Goal: Task Accomplishment & Management: Manage account settings

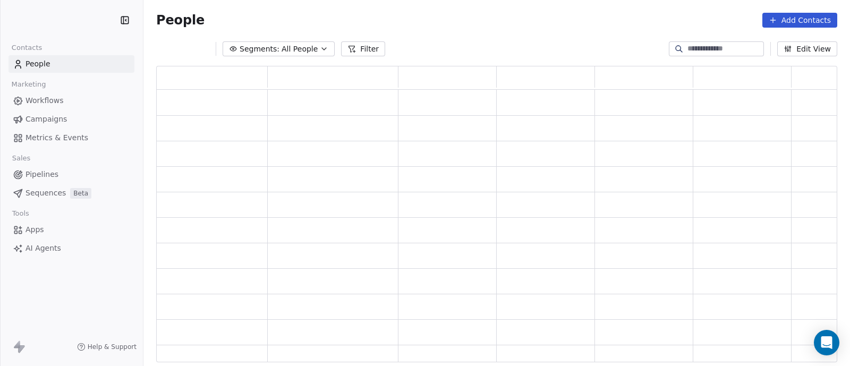
scroll to position [11, 11]
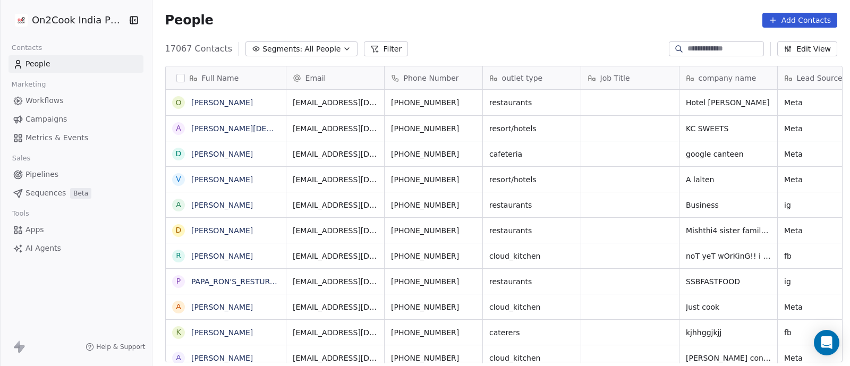
click at [324, 49] on button "Segments: All People" at bounding box center [301, 48] width 112 height 15
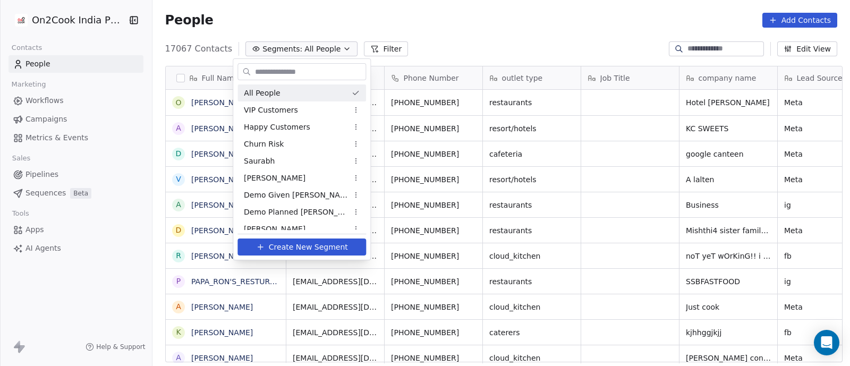
scroll to position [312, 692]
click at [328, 49] on html "On2Cook India Pvt. Ltd. Contacts People Marketing Workflows Campaigns Metrics &…" at bounding box center [425, 183] width 850 height 366
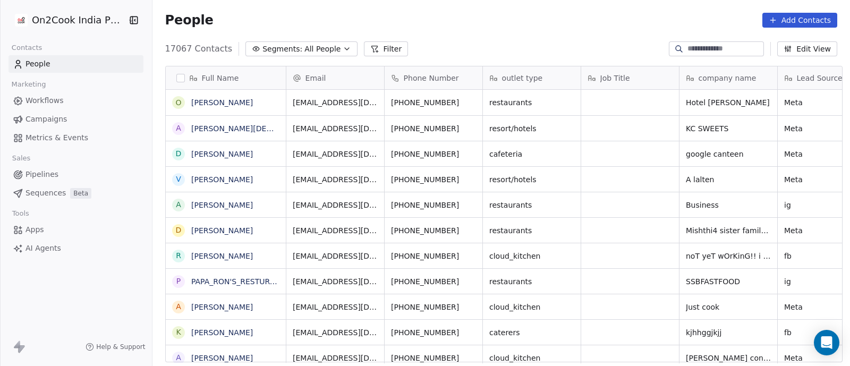
click at [345, 49] on icon "button" at bounding box center [347, 49] width 4 height 2
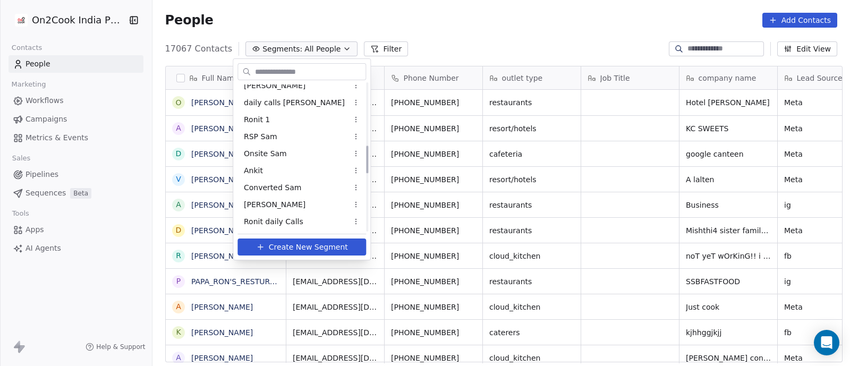
scroll to position [332, 0]
click at [267, 201] on div "[PERSON_NAME]" at bounding box center [301, 202] width 129 height 17
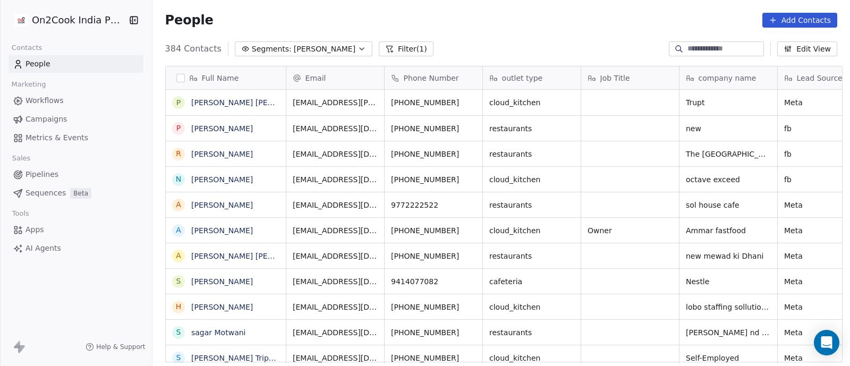
scroll to position [312, 692]
click at [691, 49] on input at bounding box center [724, 49] width 74 height 11
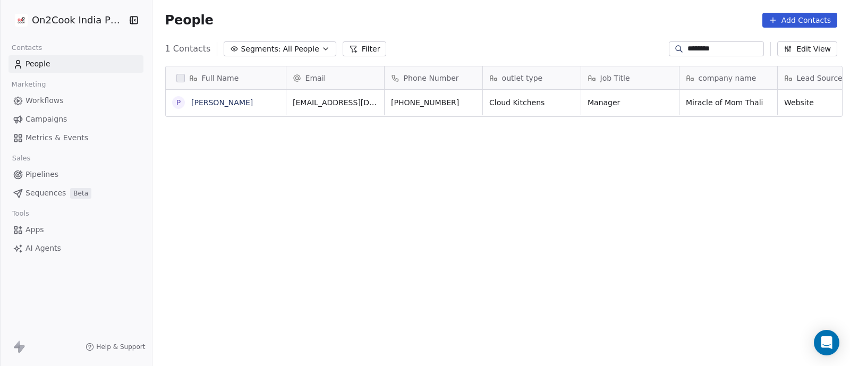
type input "********"
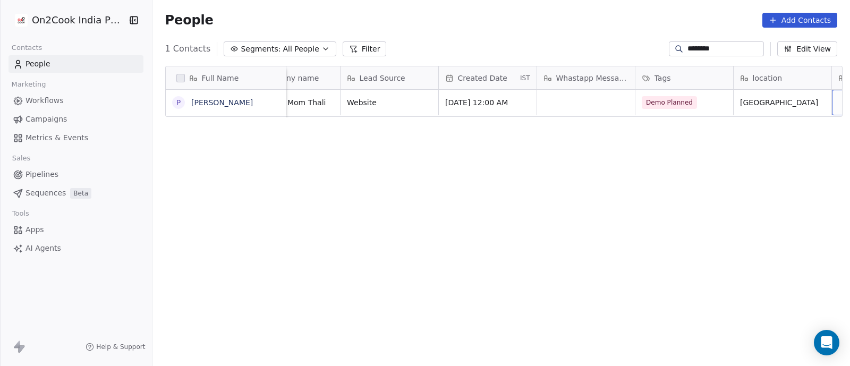
scroll to position [0, 535]
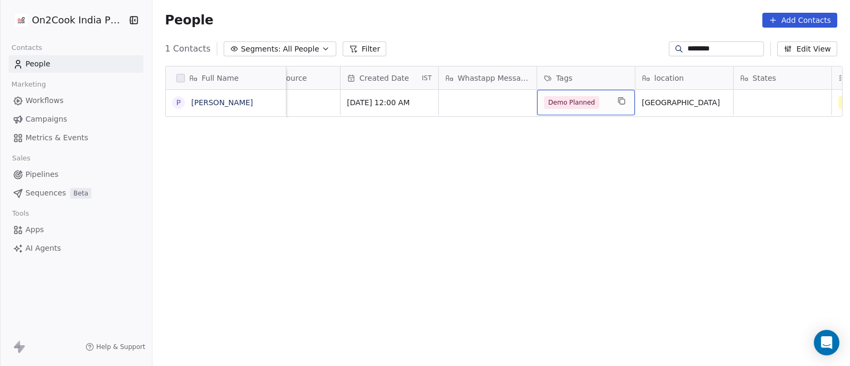
click at [602, 101] on div "Demo Planned" at bounding box center [576, 102] width 65 height 13
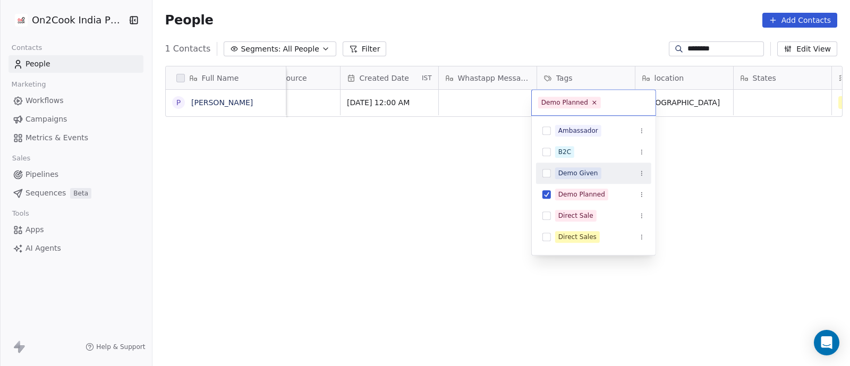
click at [571, 171] on div "Demo Given" at bounding box center [578, 173] width 40 height 10
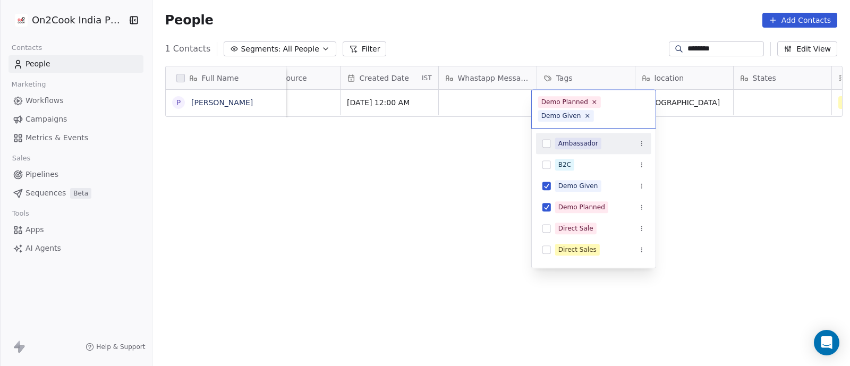
click at [709, 135] on html "On2Cook India Pvt. Ltd. Contacts People Marketing Workflows Campaigns Metrics &…" at bounding box center [425, 183] width 850 height 366
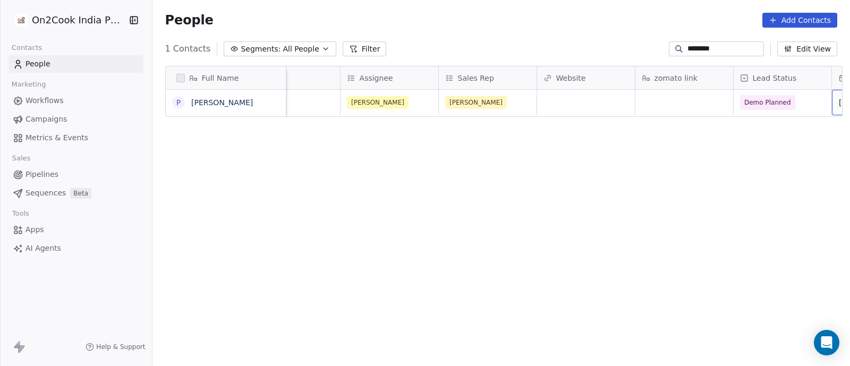
scroll to position [0, 1125]
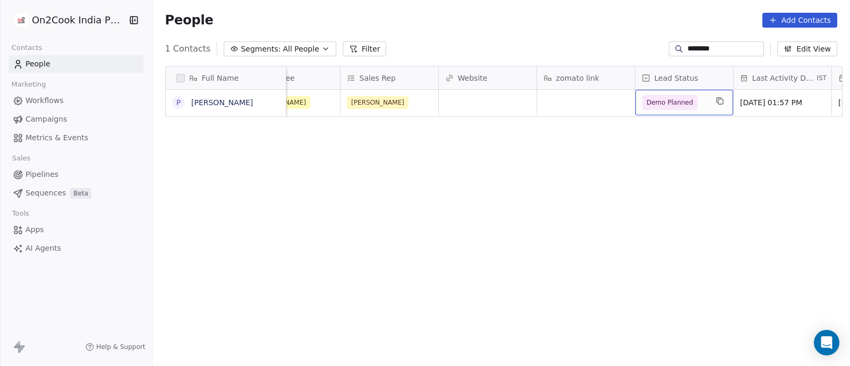
click at [704, 103] on div "Demo Planned" at bounding box center [684, 102] width 98 height 25
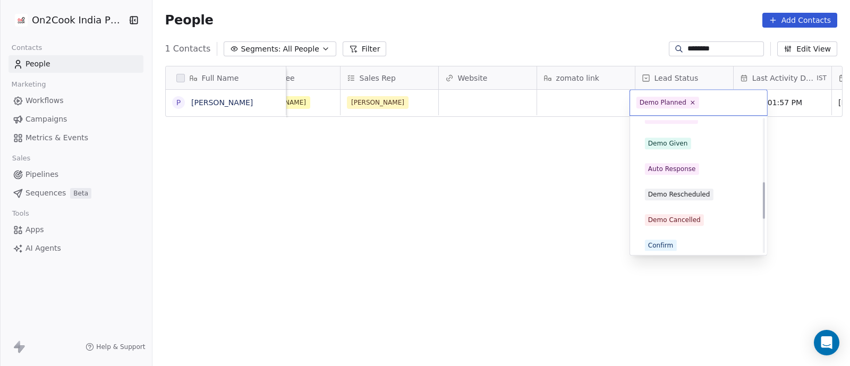
scroll to position [278, 0]
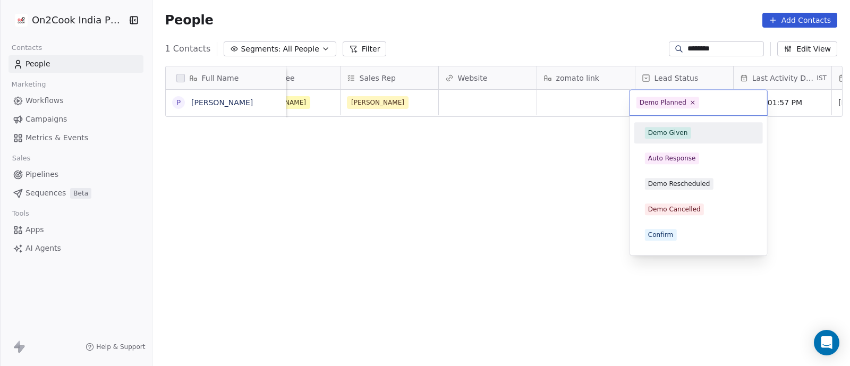
click at [670, 134] on div "Demo Given" at bounding box center [668, 133] width 40 height 10
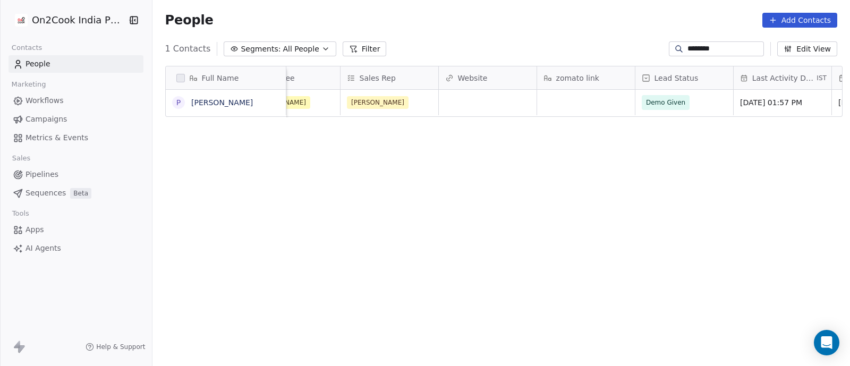
click at [554, 161] on div "Full Name P [PERSON_NAME] Tags location States Assignee Sales Rep Website zomat…" at bounding box center [500, 218] width 697 height 322
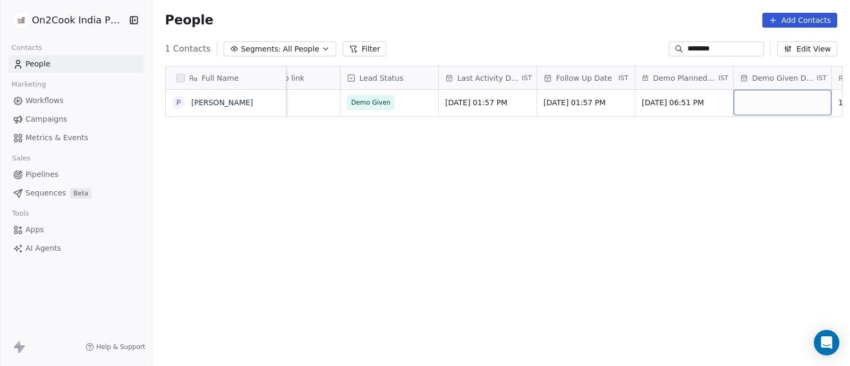
scroll to position [0, 1518]
click at [695, 107] on div "grid" at bounding box center [684, 102] width 98 height 25
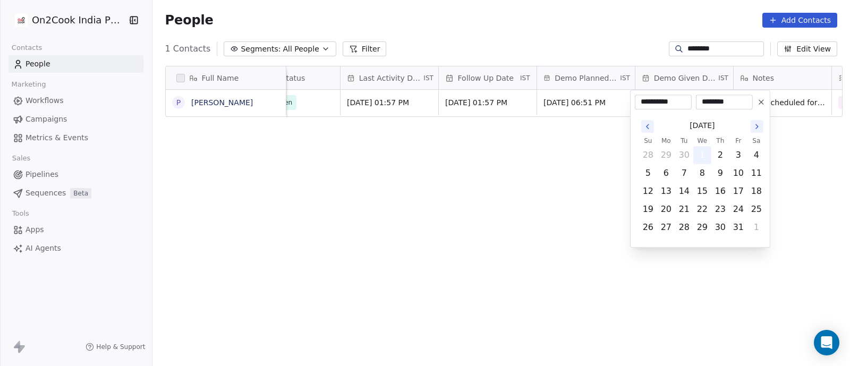
click at [701, 157] on button "1" at bounding box center [702, 155] width 17 height 17
click at [561, 177] on html "**********" at bounding box center [425, 183] width 850 height 366
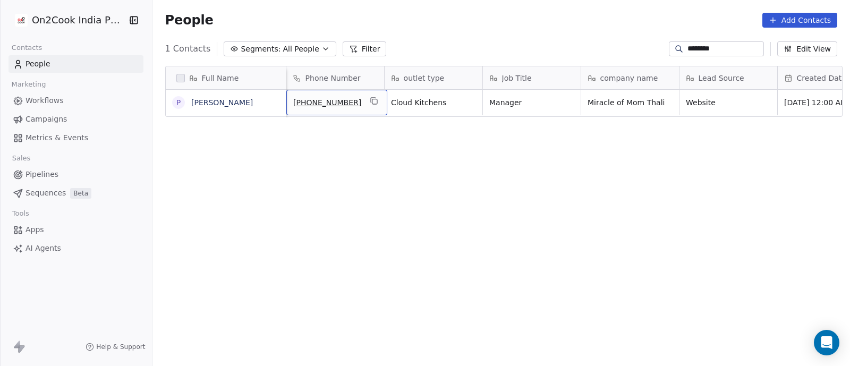
scroll to position [0, 0]
